Goal: Task Accomplishment & Management: Use online tool/utility

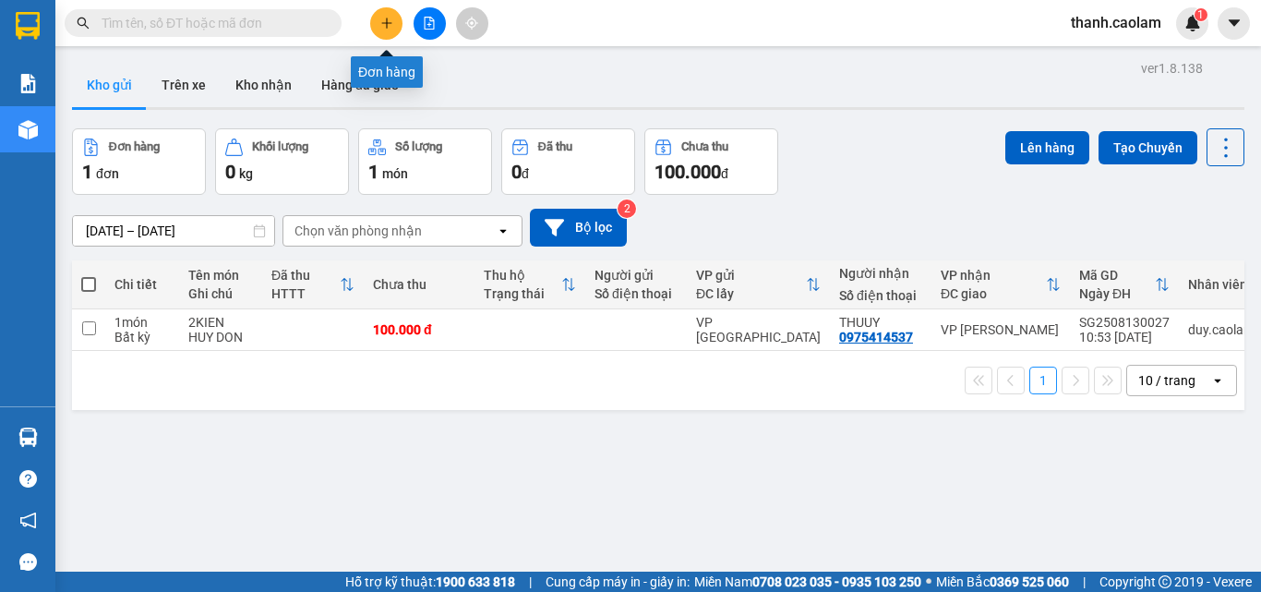
click at [377, 18] on button at bounding box center [386, 23] width 32 height 32
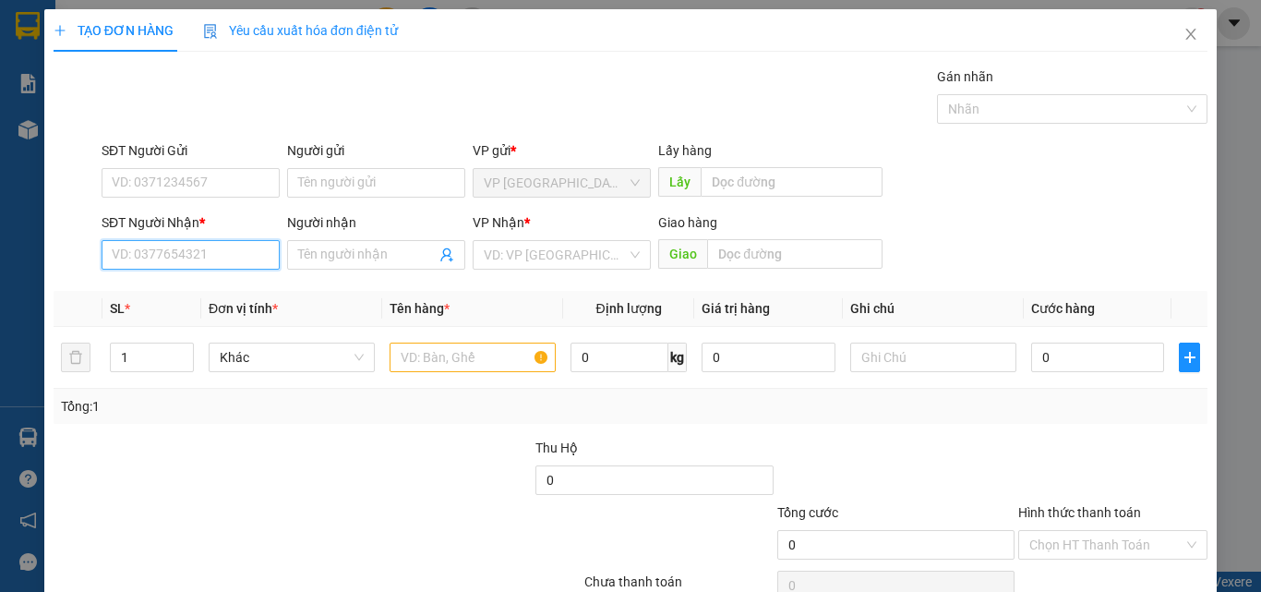
click at [231, 246] on input "SĐT Người Nhận *" at bounding box center [191, 255] width 178 height 30
click at [206, 294] on div "0908723214 - TUẤN" at bounding box center [189, 292] width 154 height 20
type input "0908723214"
type input "TUẤN"
type input "0908723214"
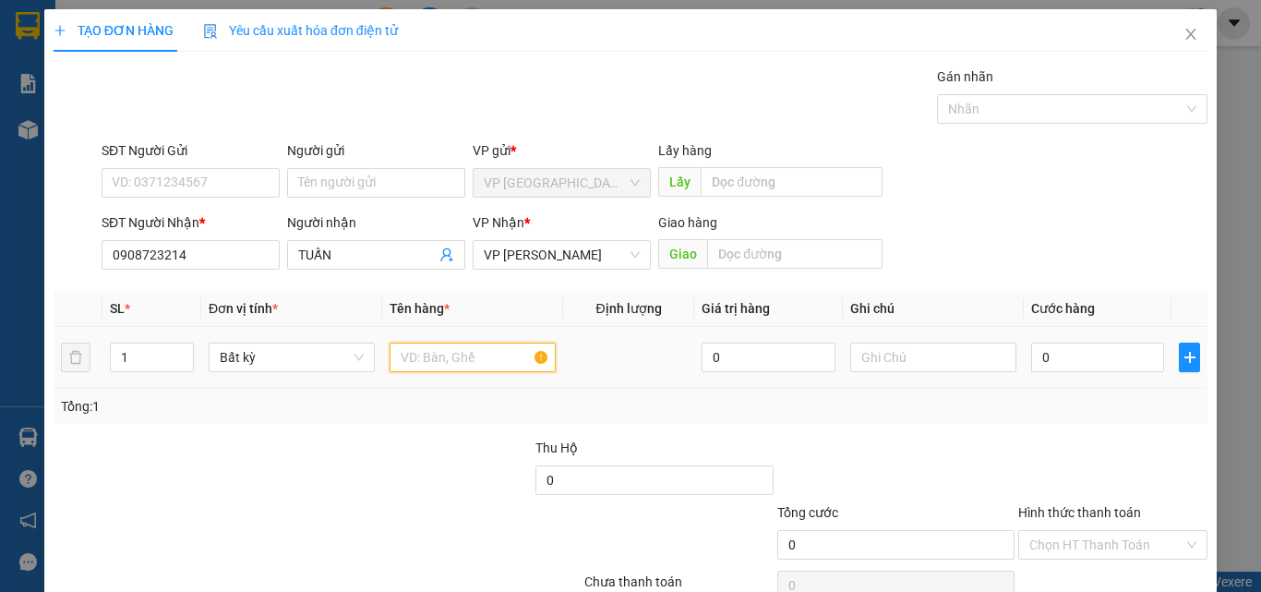
click at [459, 369] on input "text" at bounding box center [473, 358] width 166 height 30
type input "1 kien"
type input "3"
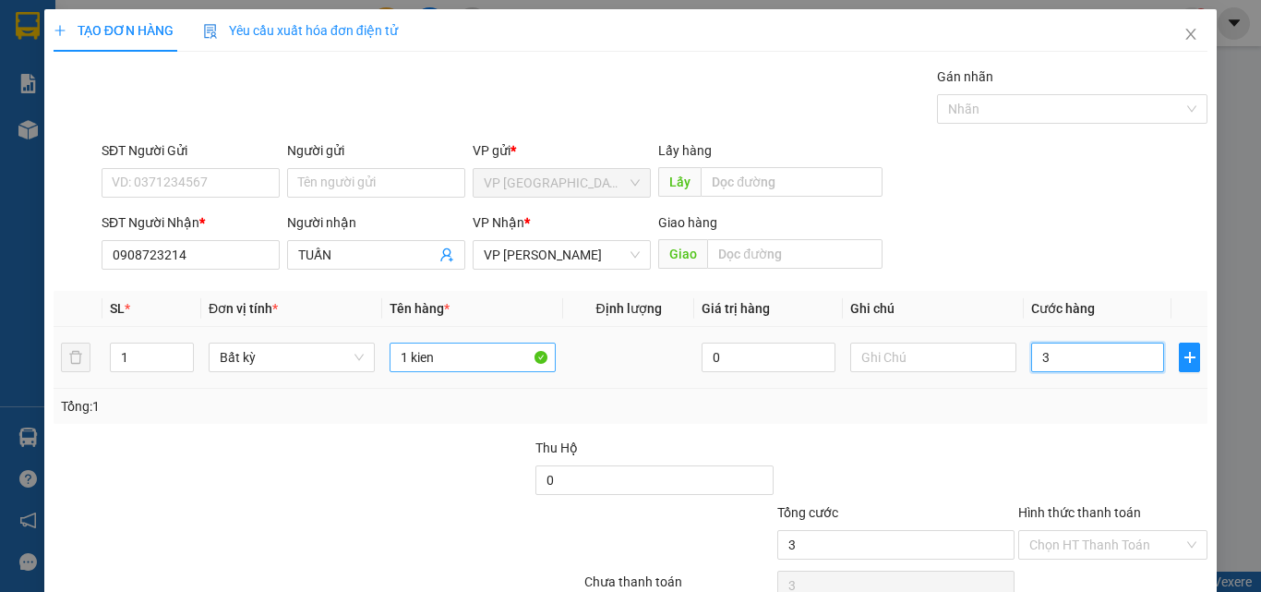
type input "30"
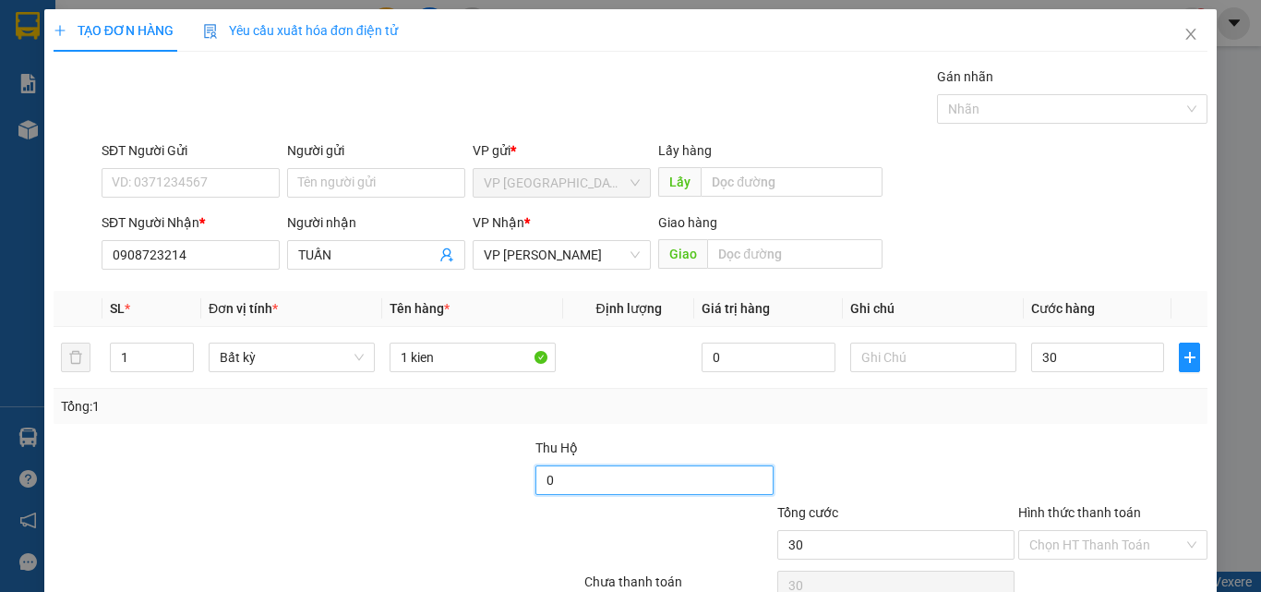
type input "30.000"
click at [593, 491] on input "0" at bounding box center [653, 480] width 237 height 30
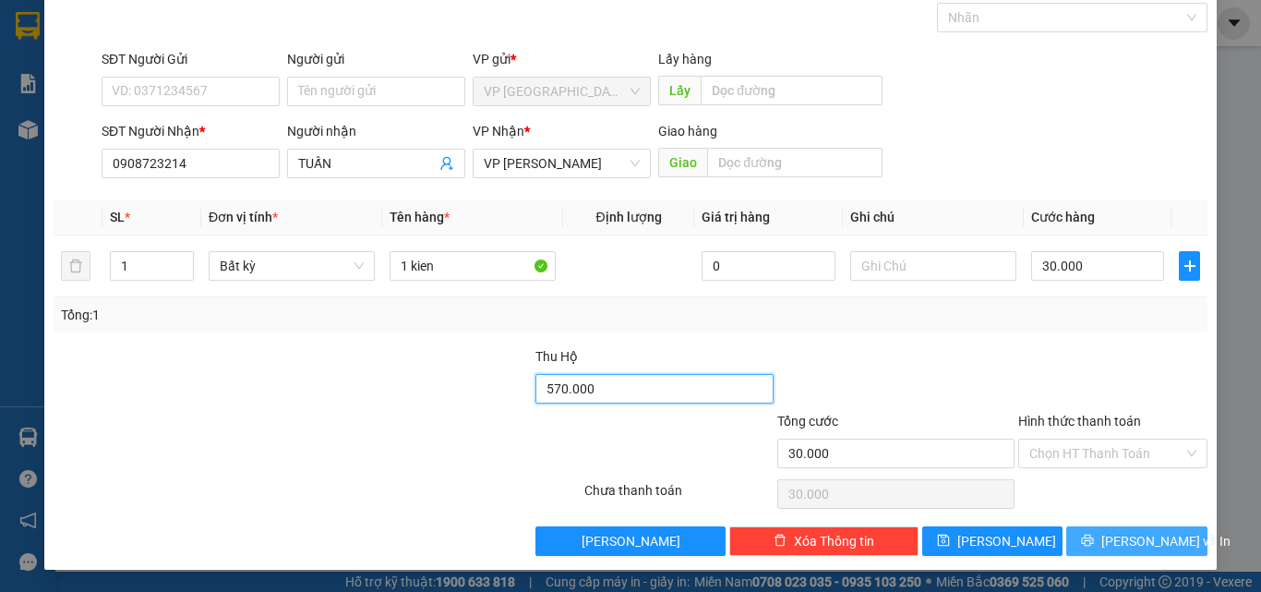
type input "570.000"
drag, startPoint x: 1135, startPoint y: 546, endPoint x: 1142, endPoint y: 539, distance: 9.8
click at [1135, 543] on span "[PERSON_NAME] và In" at bounding box center [1165, 541] width 129 height 20
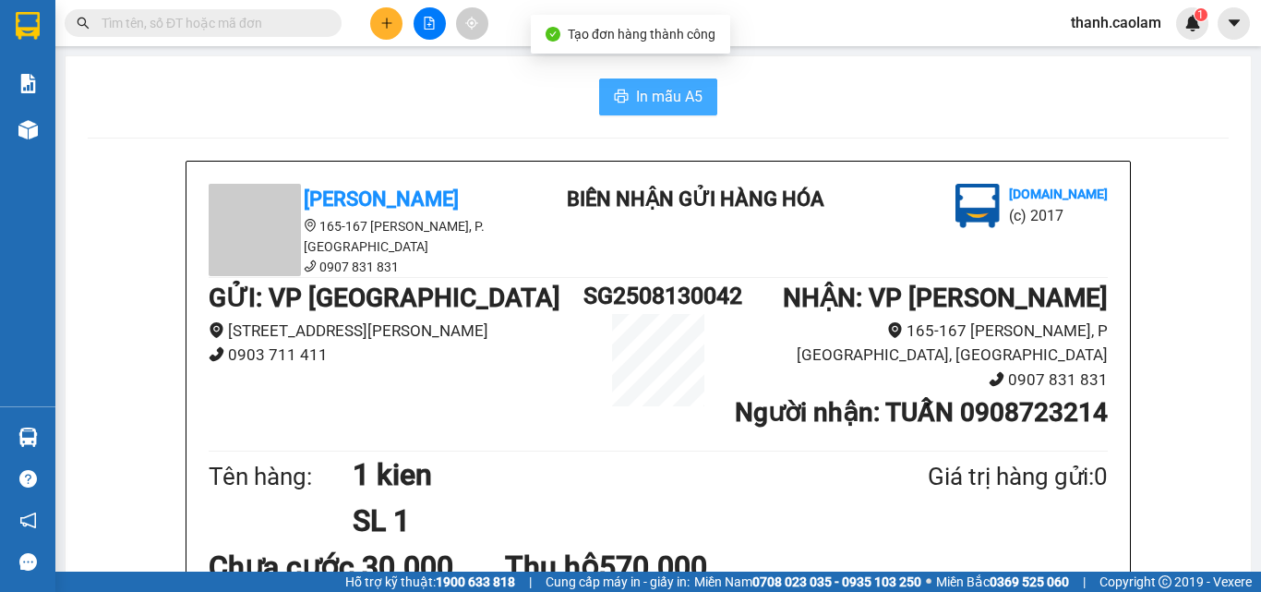
click at [672, 85] on span "In mẫu A5" at bounding box center [669, 96] width 66 height 23
click at [655, 107] on span "In mẫu A5" at bounding box center [669, 96] width 66 height 23
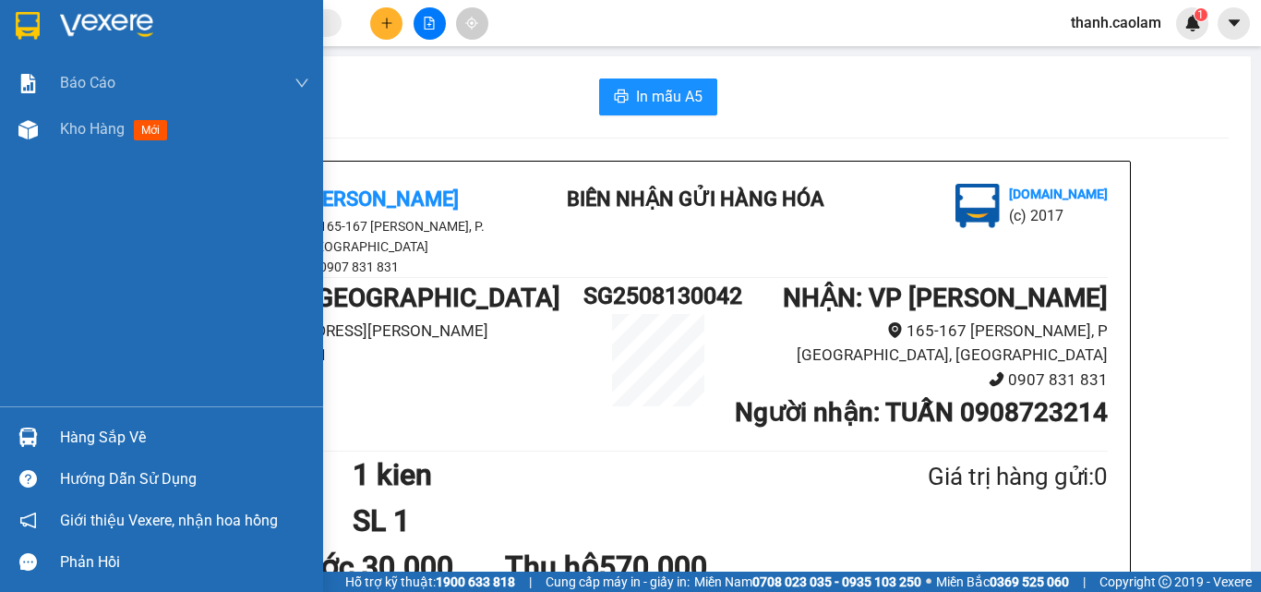
click at [42, 10] on div at bounding box center [28, 25] width 32 height 32
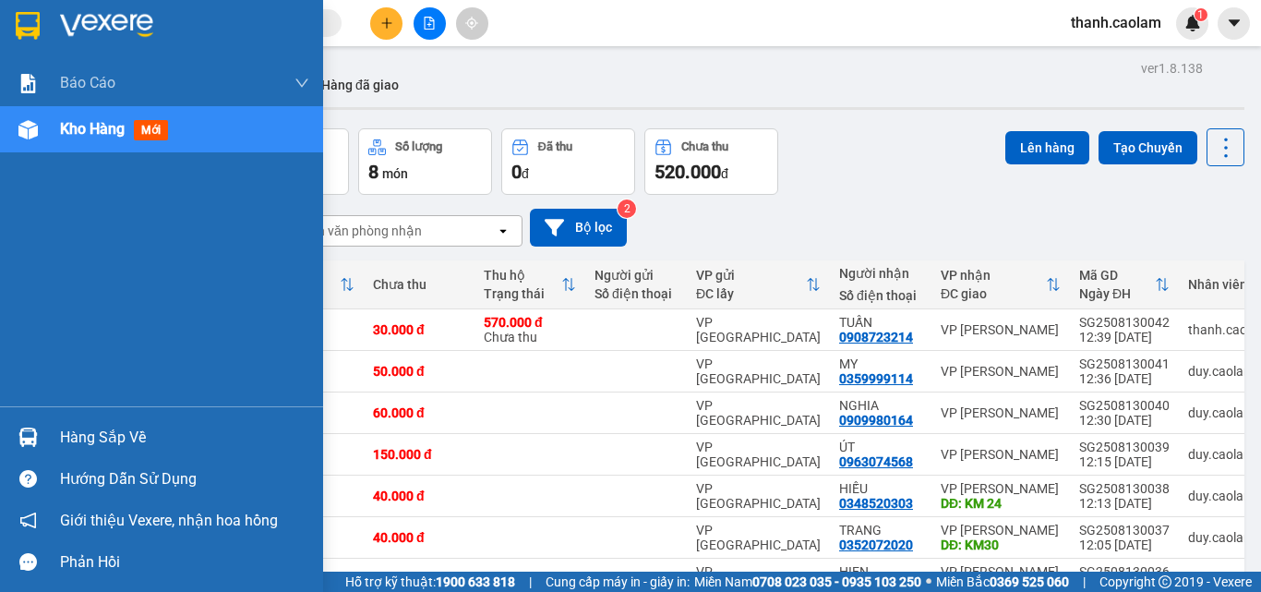
click at [25, 26] on img at bounding box center [28, 26] width 24 height 28
